Goal: Task Accomplishment & Management: Manage account settings

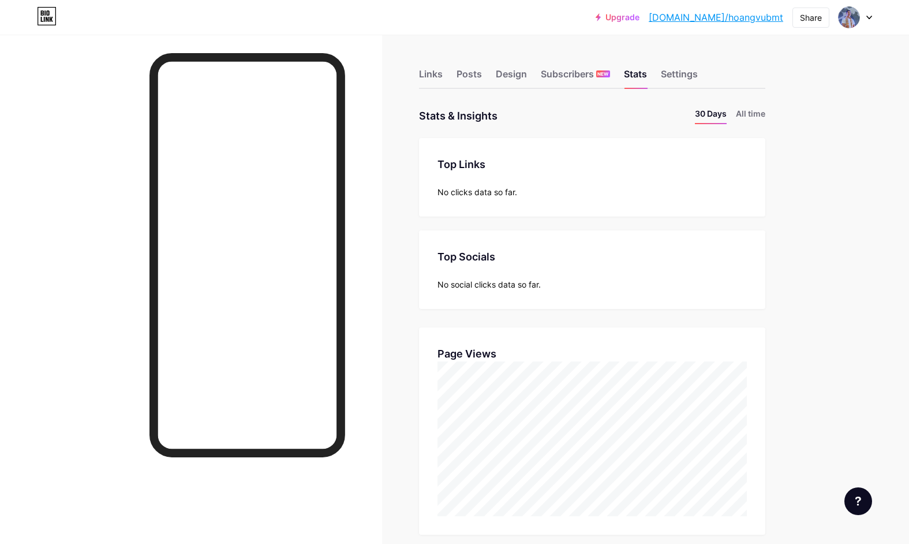
scroll to position [544, 909]
click at [687, 78] on div "Settings" at bounding box center [679, 77] width 37 height 21
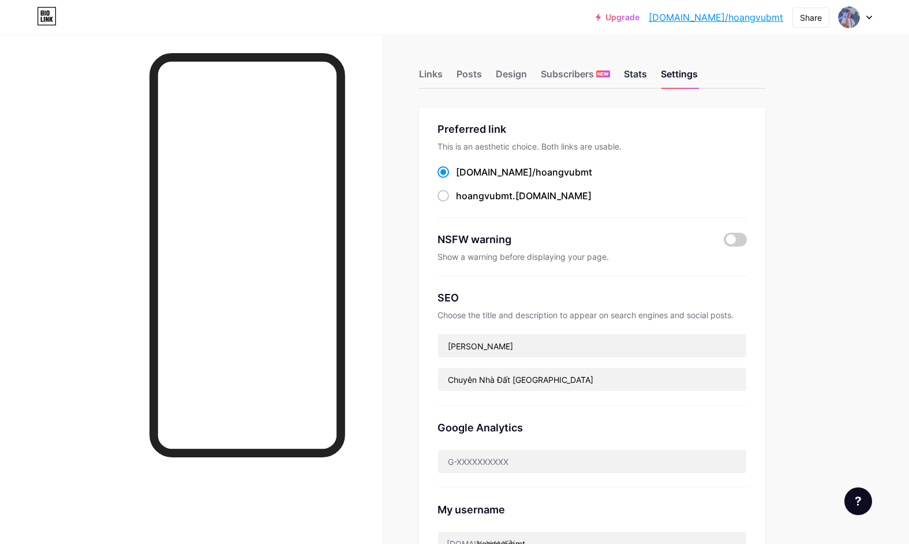
click at [633, 73] on div "Stats" at bounding box center [635, 77] width 23 height 21
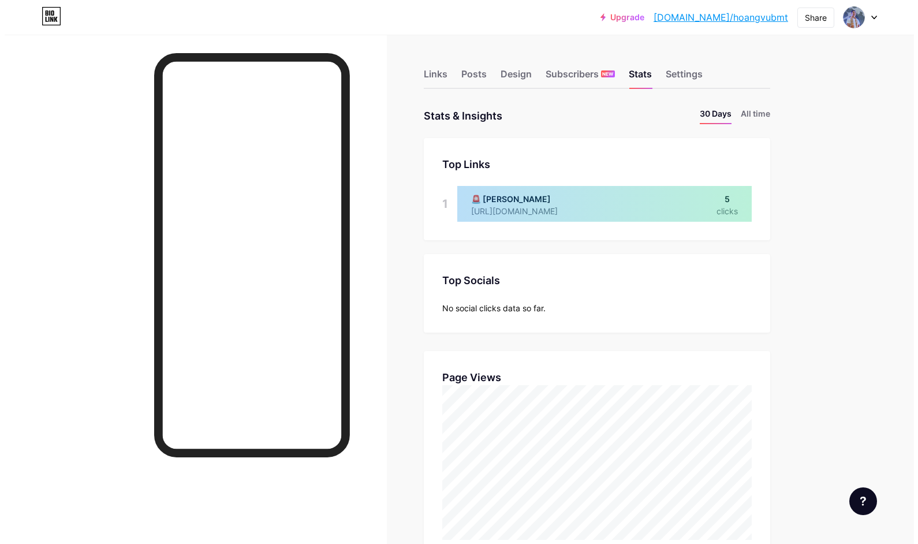
scroll to position [544, 909]
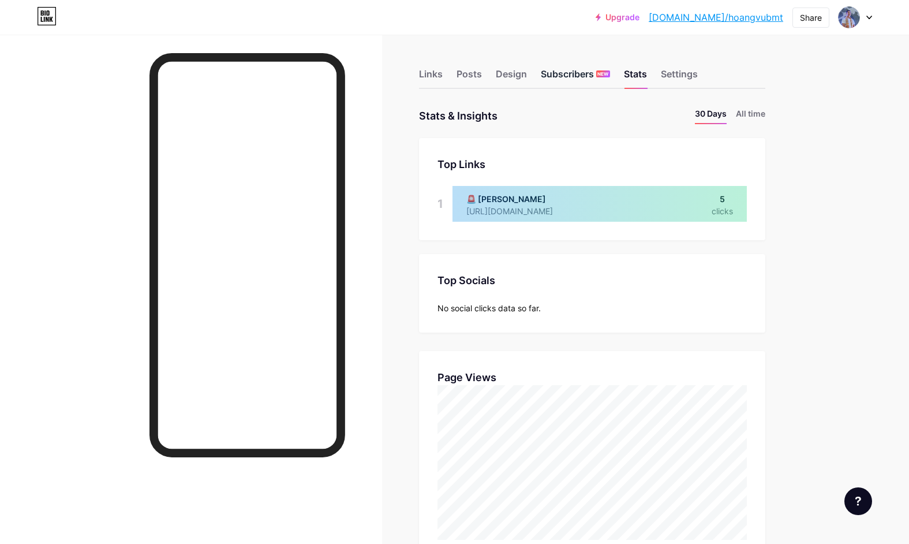
click at [583, 72] on div "Subscribers NEW" at bounding box center [575, 77] width 69 height 21
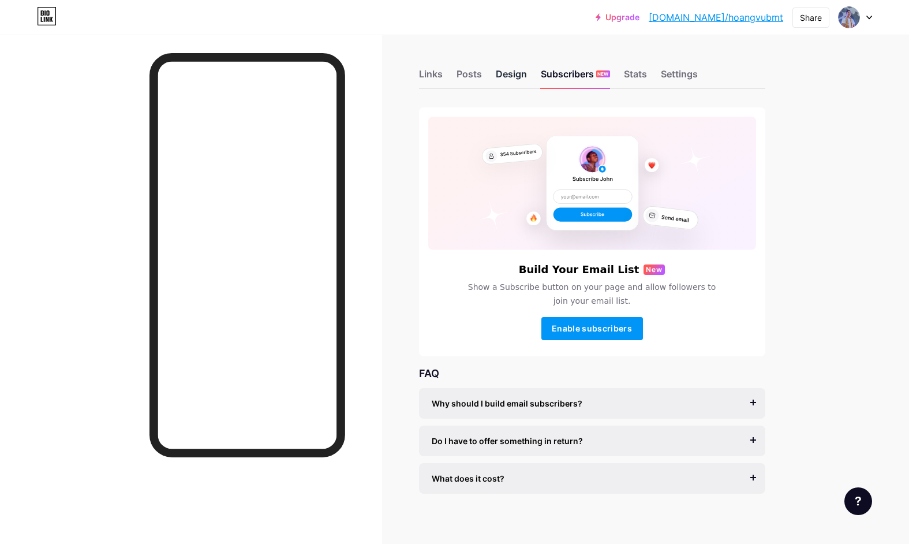
click at [502, 70] on div "Design" at bounding box center [511, 77] width 31 height 21
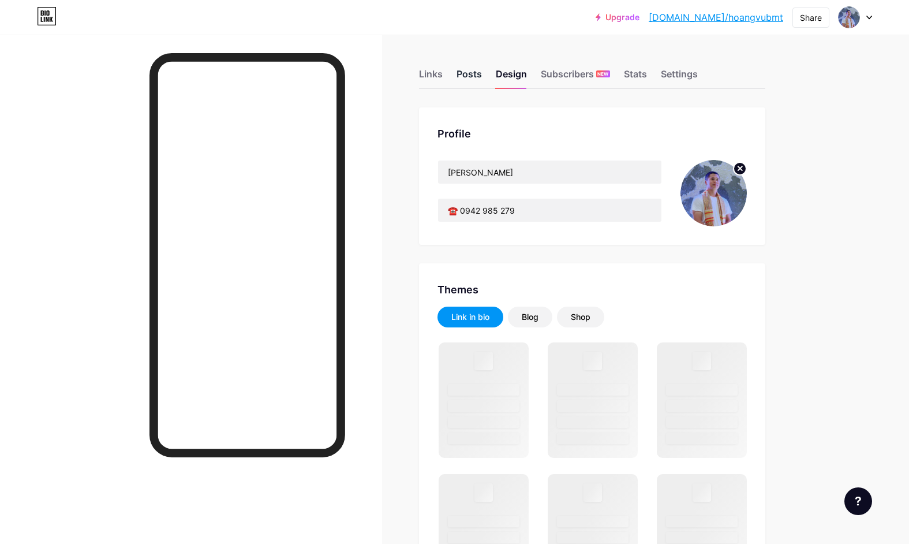
click at [472, 73] on div "Posts" at bounding box center [469, 77] width 25 height 21
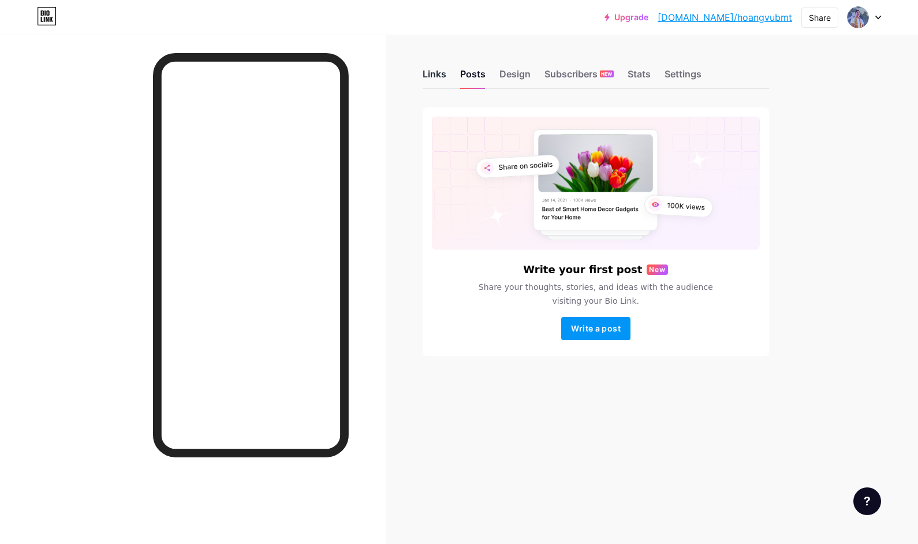
click at [438, 73] on div "Links" at bounding box center [435, 77] width 24 height 21
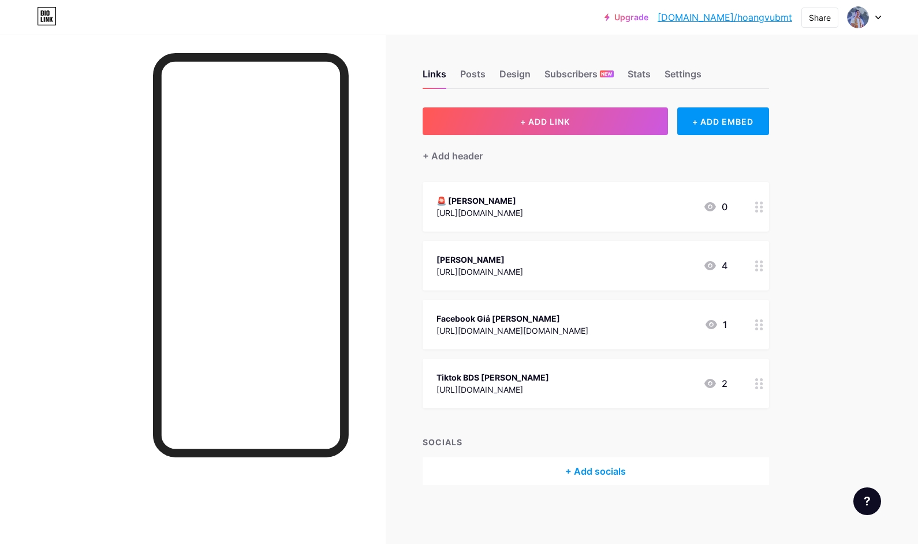
click at [523, 268] on div "[URL][DOMAIN_NAME]" at bounding box center [479, 272] width 87 height 12
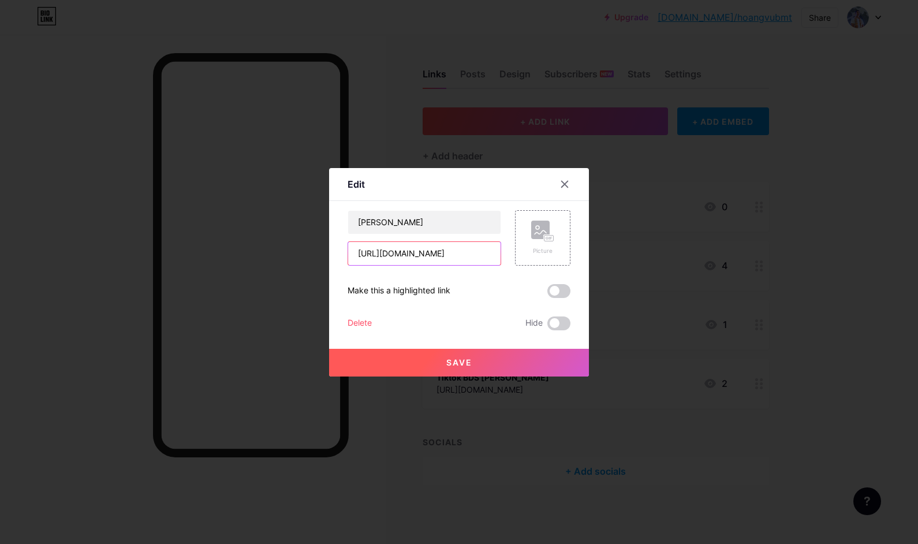
drag, startPoint x: 474, startPoint y: 252, endPoint x: 337, endPoint y: 251, distance: 137.4
click at [337, 251] on div "Edit Content YouTube Play YouTube video without leaving your page. ADD Vimeo Pl…" at bounding box center [459, 272] width 260 height 208
click at [455, 246] on input "[URL][DOMAIN_NAME]" at bounding box center [424, 253] width 152 height 23
drag, startPoint x: 472, startPoint y: 248, endPoint x: 479, endPoint y: 252, distance: 7.5
click at [473, 249] on input "[URL][DOMAIN_NAME]" at bounding box center [424, 253] width 152 height 23
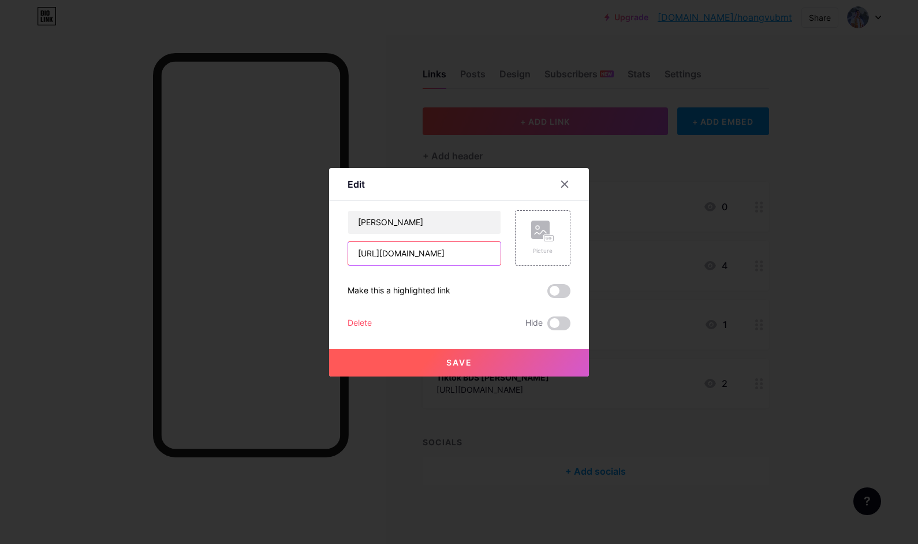
drag, startPoint x: 480, startPoint y: 253, endPoint x: 323, endPoint y: 253, distance: 157.0
click at [323, 253] on div "Edit Content YouTube Play YouTube video without leaving your page. ADD Vimeo Pl…" at bounding box center [459, 272] width 918 height 544
paste input "text"
type input "[URL][DOMAIN_NAME]"
click at [494, 293] on div "Make this a highlighted link" at bounding box center [458, 291] width 223 height 14
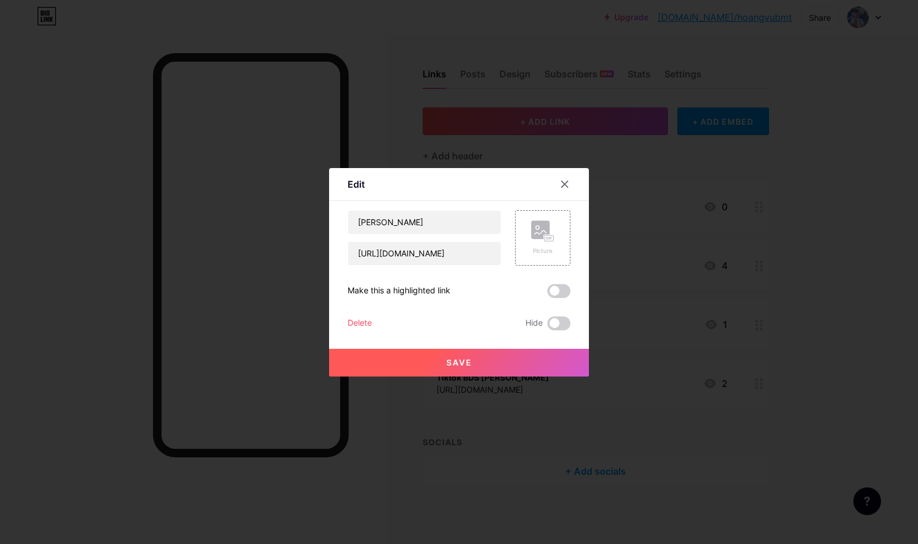
click at [464, 362] on span "Save" at bounding box center [459, 362] width 26 height 10
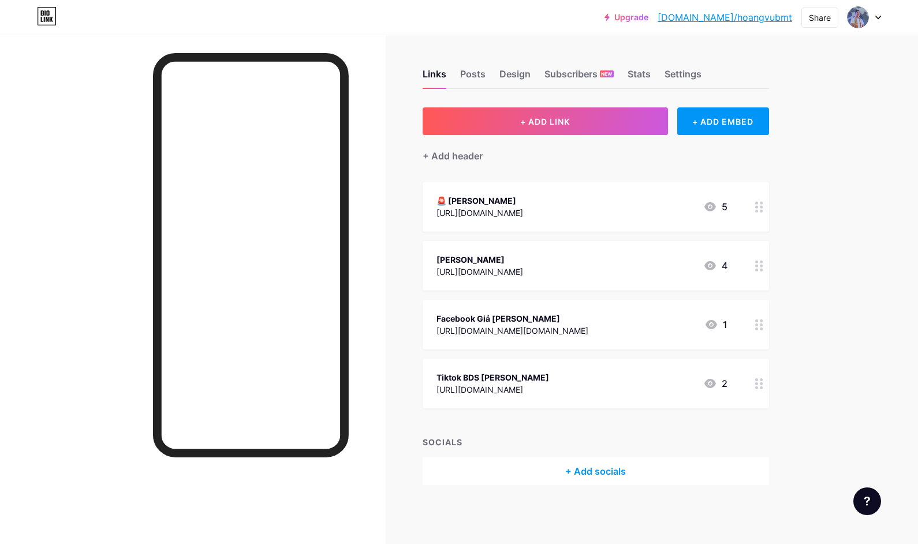
click at [576, 320] on div "Facebook Giả [PERSON_NAME]" at bounding box center [512, 318] width 152 height 12
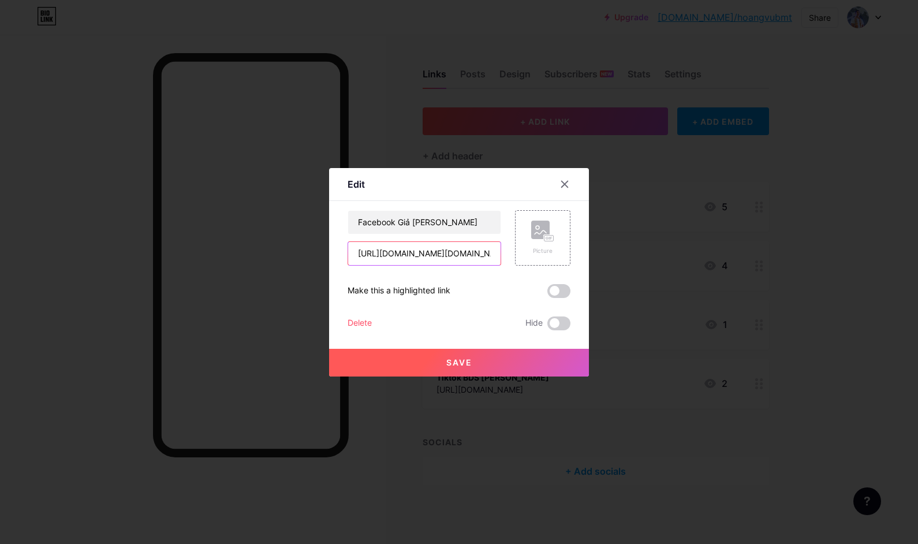
click at [453, 253] on input "[URL][DOMAIN_NAME][DOMAIN_NAME]" at bounding box center [424, 253] width 152 height 23
click at [356, 256] on input "[URL][DOMAIN_NAME][DOMAIN_NAME]" at bounding box center [424, 253] width 152 height 23
drag, startPoint x: 353, startPoint y: 256, endPoint x: 591, endPoint y: 256, distance: 237.2
click at [591, 256] on div "Edit Content YouTube Play YouTube video without leaving your page. ADD Vimeo Pl…" at bounding box center [459, 272] width 918 height 544
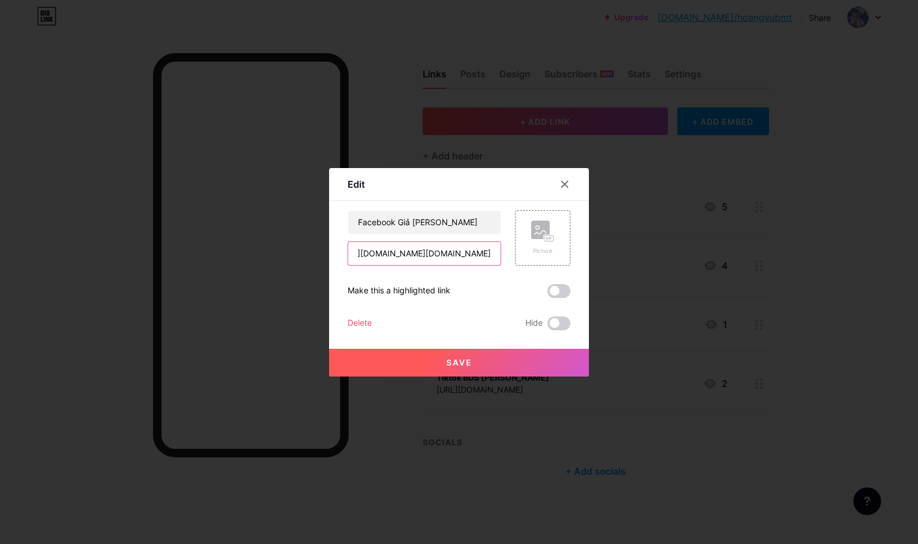
paste input "vlog"
drag, startPoint x: 489, startPoint y: 254, endPoint x: 310, endPoint y: 254, distance: 178.9
click at [310, 254] on div "Edit Content YouTube Play YouTube video without leaving your page. ADD Vimeo Pl…" at bounding box center [459, 272] width 918 height 544
click at [410, 251] on input "[URL][DOMAIN_NAME]" at bounding box center [424, 253] width 152 height 23
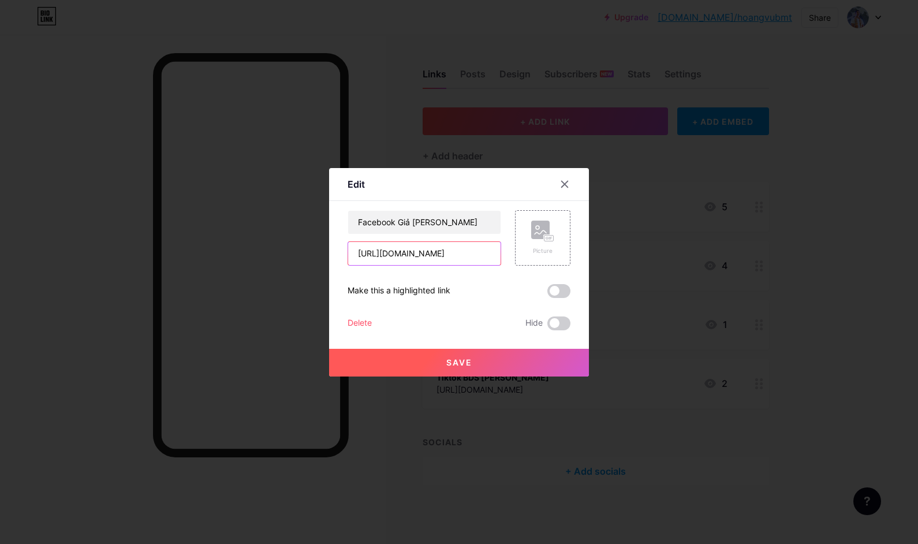
type input "[URL][DOMAIN_NAME]"
click at [487, 357] on button "Save" at bounding box center [459, 363] width 260 height 28
